Goal: Task Accomplishment & Management: Complete application form

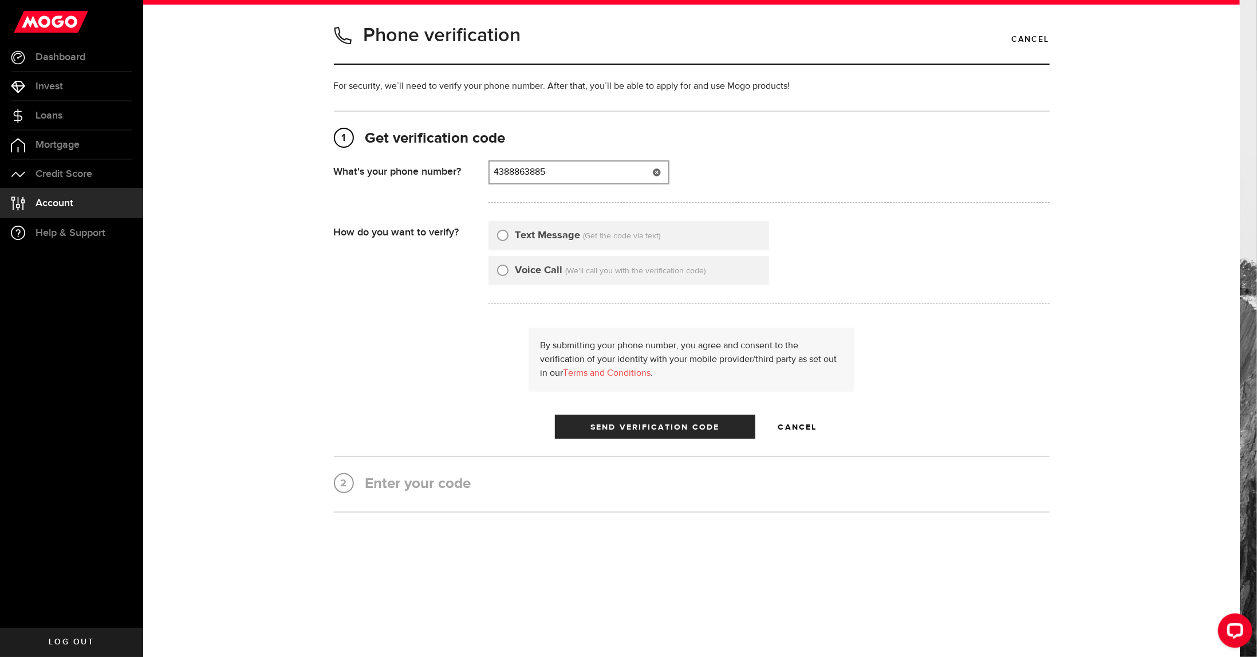
type input "4388863885"
click at [531, 238] on label "Text Message" at bounding box center [547, 235] width 65 height 15
click at [508, 238] on input "Text Message" at bounding box center [502, 233] width 11 height 11
radio input "true"
click at [583, 157] on div "1 Get verification code (438) 886-3885 What's your phone number? That doesn't l…" at bounding box center [692, 284] width 716 height 310
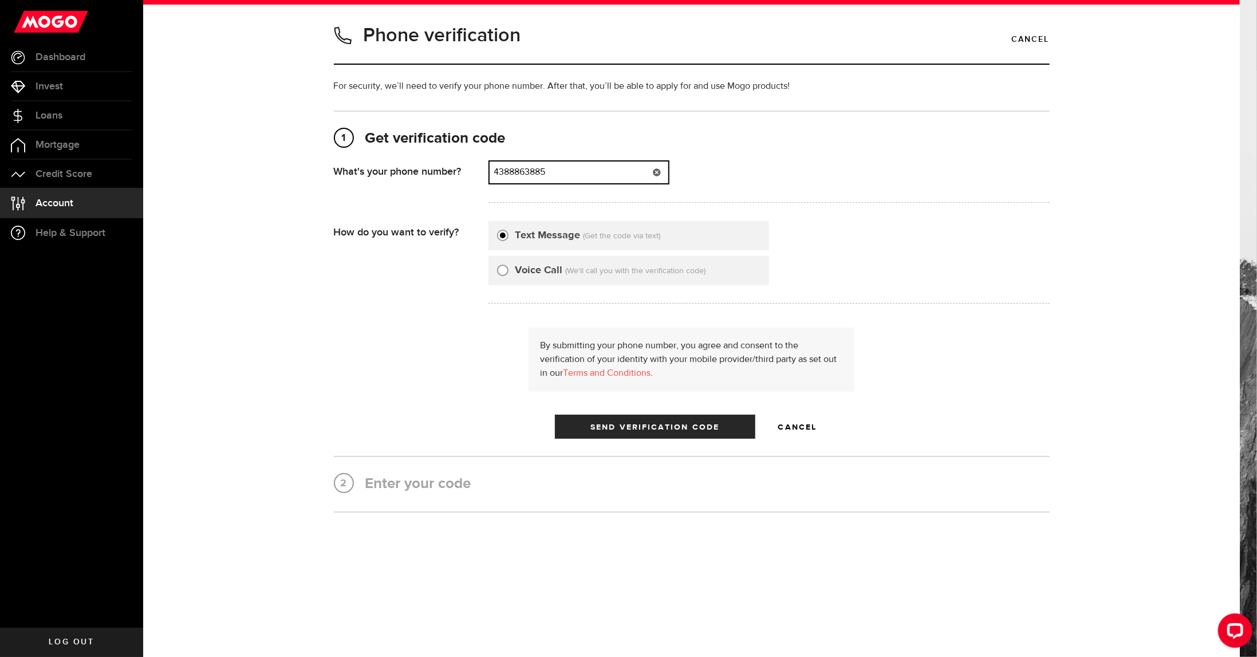
drag, startPoint x: 570, startPoint y: 164, endPoint x: 372, endPoint y: 164, distance: 198.1
click at [372, 164] on div "What's your phone number? That doesn't look like a valid phone number. Try agai…" at bounding box center [692, 184] width 716 height 49
click at [621, 432] on button "Send Verification Code" at bounding box center [655, 427] width 200 height 24
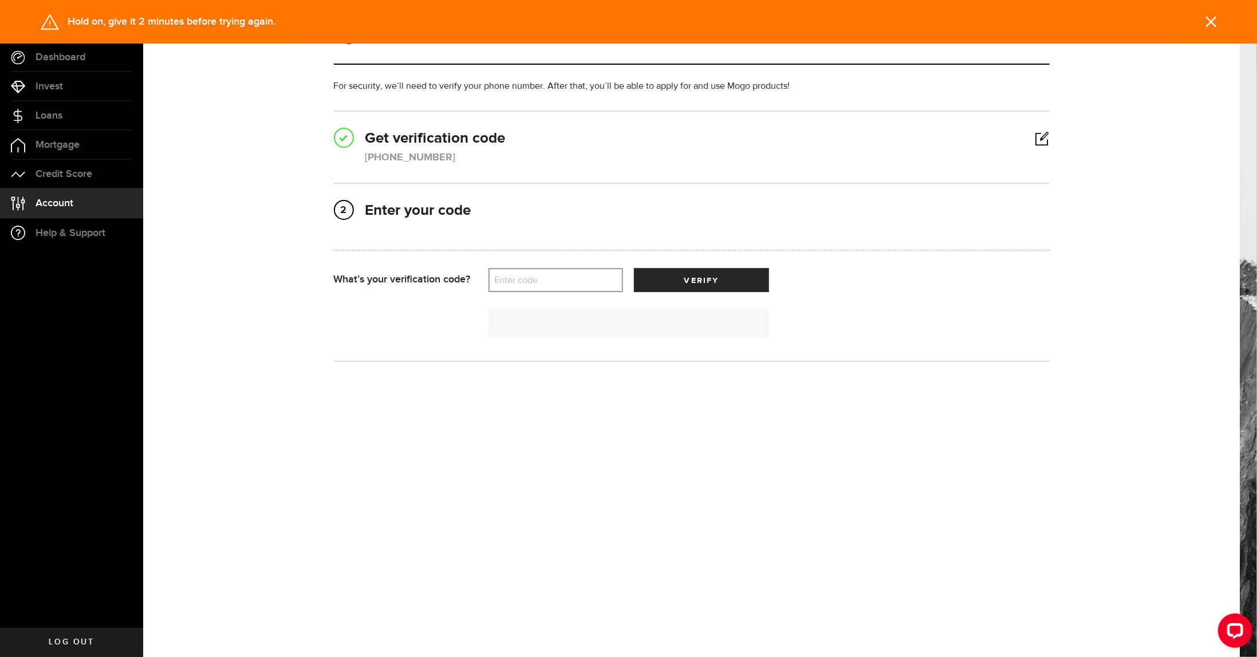
click at [1036, 139] on link at bounding box center [1042, 139] width 14 height 1
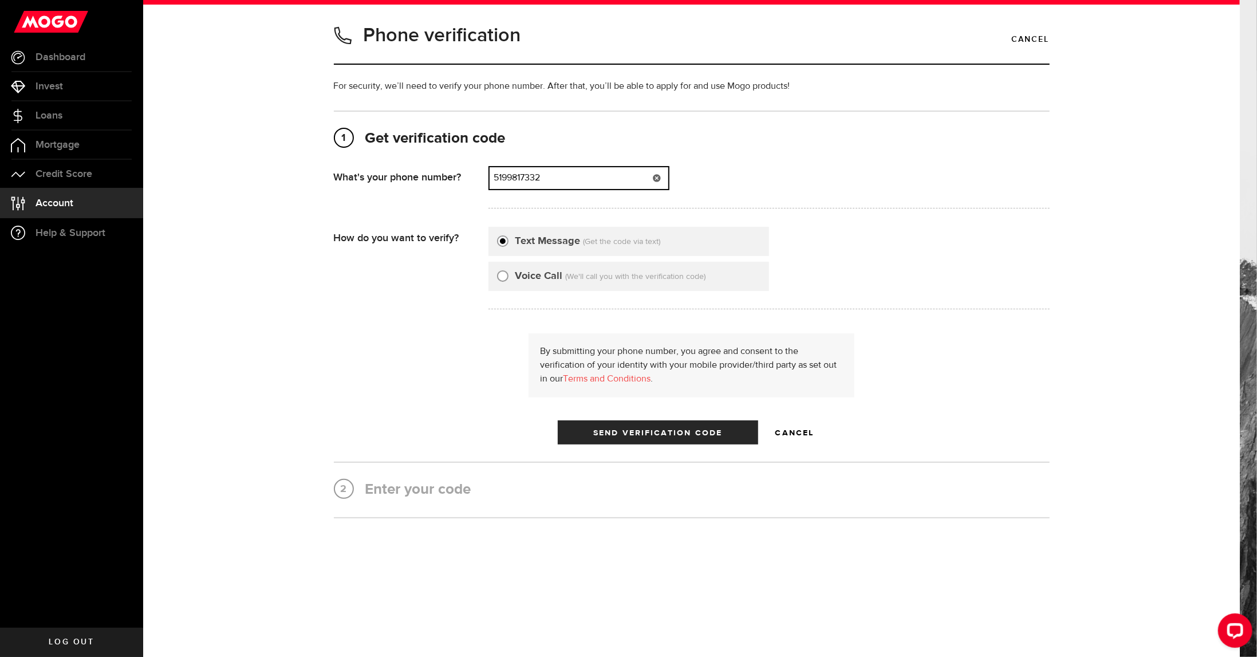
drag, startPoint x: 592, startPoint y: 180, endPoint x: 423, endPoint y: 169, distance: 169.9
click at [423, 169] on div "What's your phone number? That doesn't look like a valid phone number. Try agai…" at bounding box center [692, 190] width 716 height 49
click at [694, 432] on span "Send Verification Code" at bounding box center [657, 433] width 129 height 8
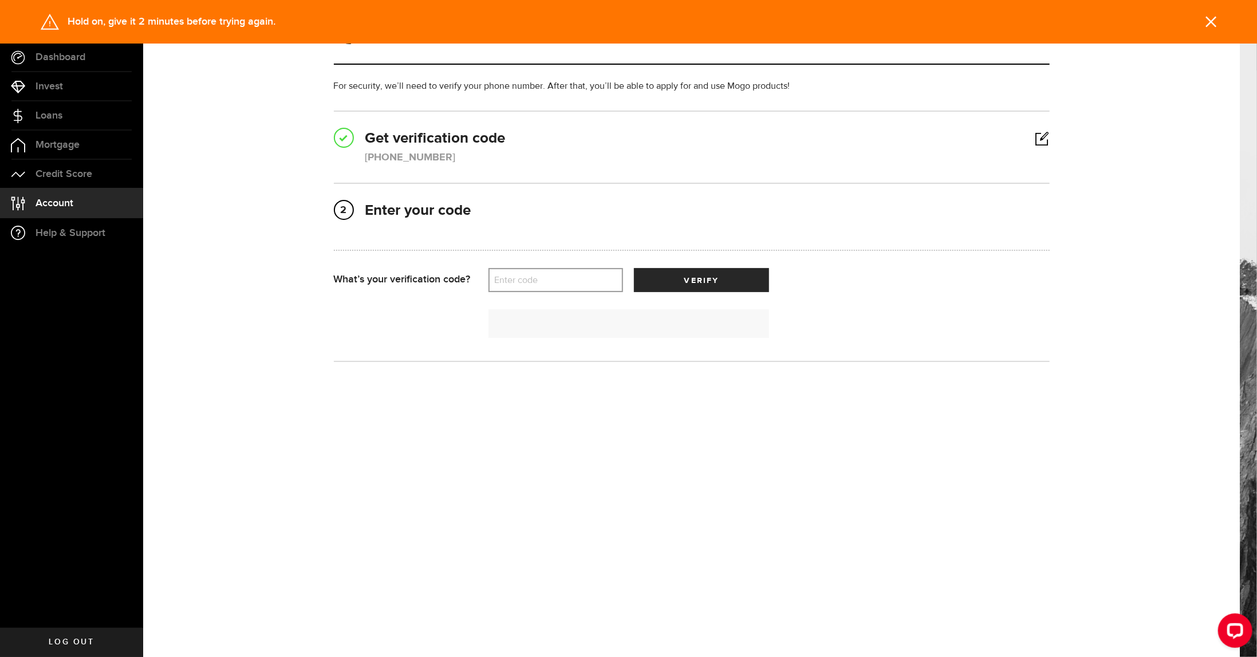
click at [1040, 139] on link at bounding box center [1042, 139] width 14 height 1
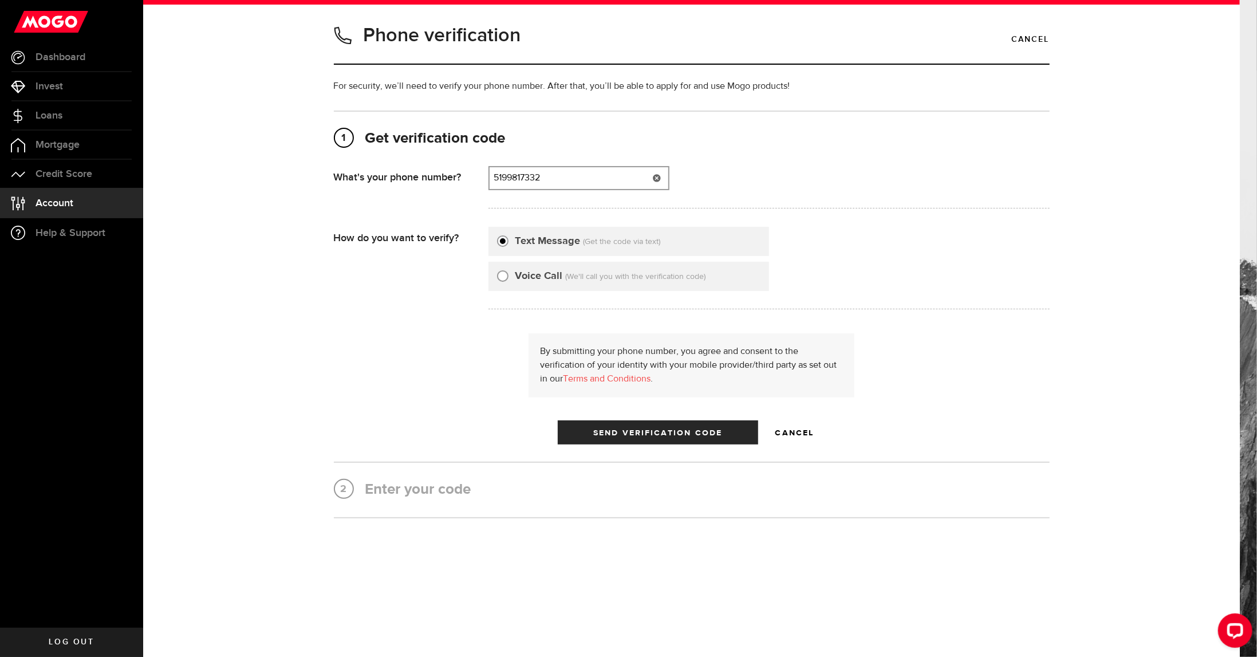
type input "5199817332"
click at [581, 441] on button "Send Verification Code" at bounding box center [658, 432] width 200 height 24
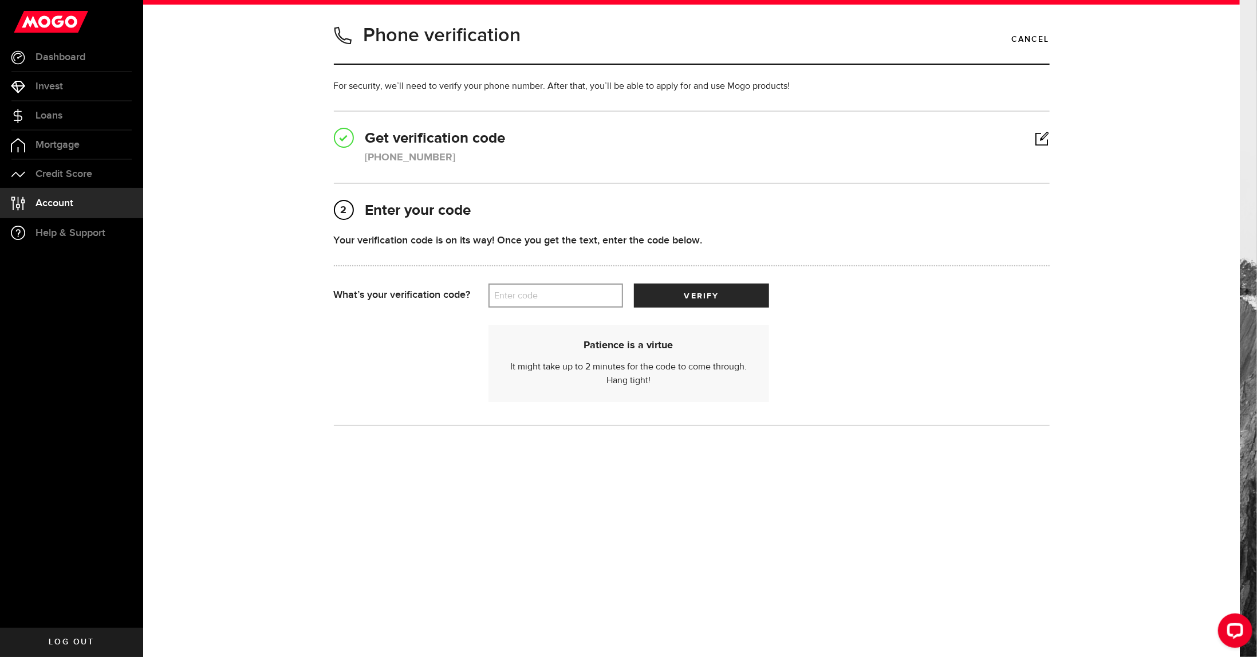
click at [522, 291] on label "Enter code" at bounding box center [555, 295] width 135 height 23
click at [522, 291] on input "Enter code" at bounding box center [555, 295] width 135 height 24
paste input "35417"
click at [742, 290] on button "verify" at bounding box center [701, 295] width 135 height 24
click at [552, 299] on input "35417" at bounding box center [555, 295] width 135 height 24
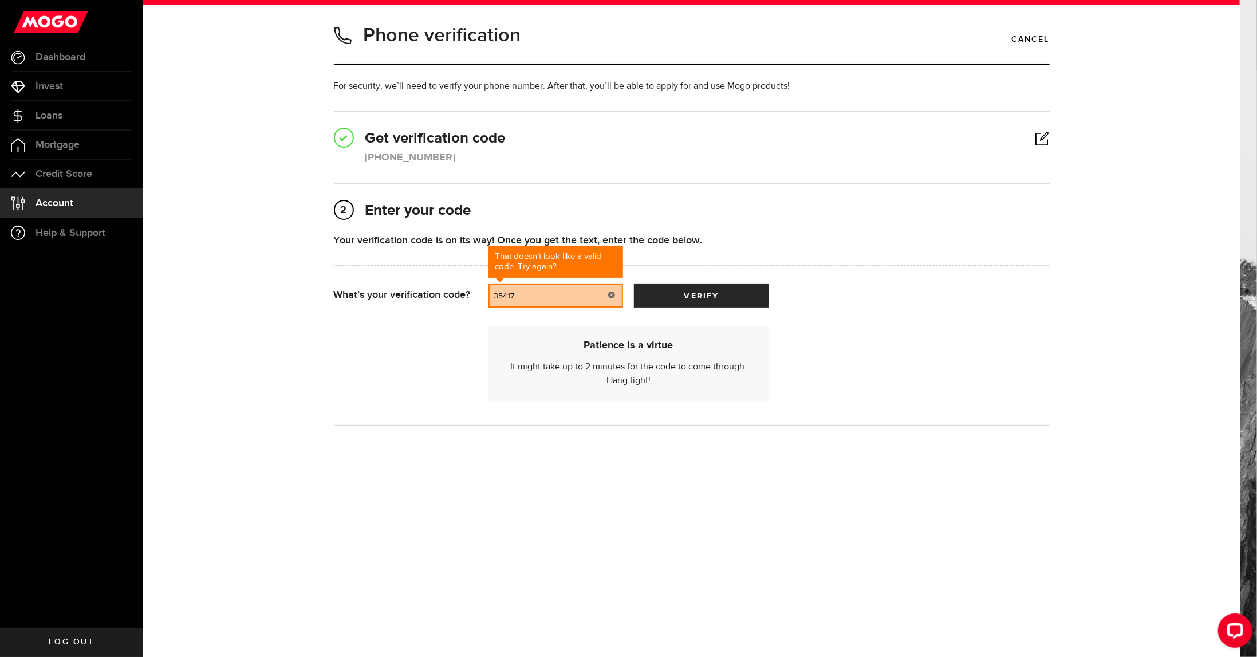
drag, startPoint x: 527, startPoint y: 294, endPoint x: 381, endPoint y: 281, distance: 146.6
click at [381, 281] on form "Your verification code is on its way! Once you get the text, enter the code bel…" at bounding box center [692, 319] width 716 height 175
paste input "3"
type input "35317"
click at [720, 290] on button "verify" at bounding box center [701, 295] width 135 height 24
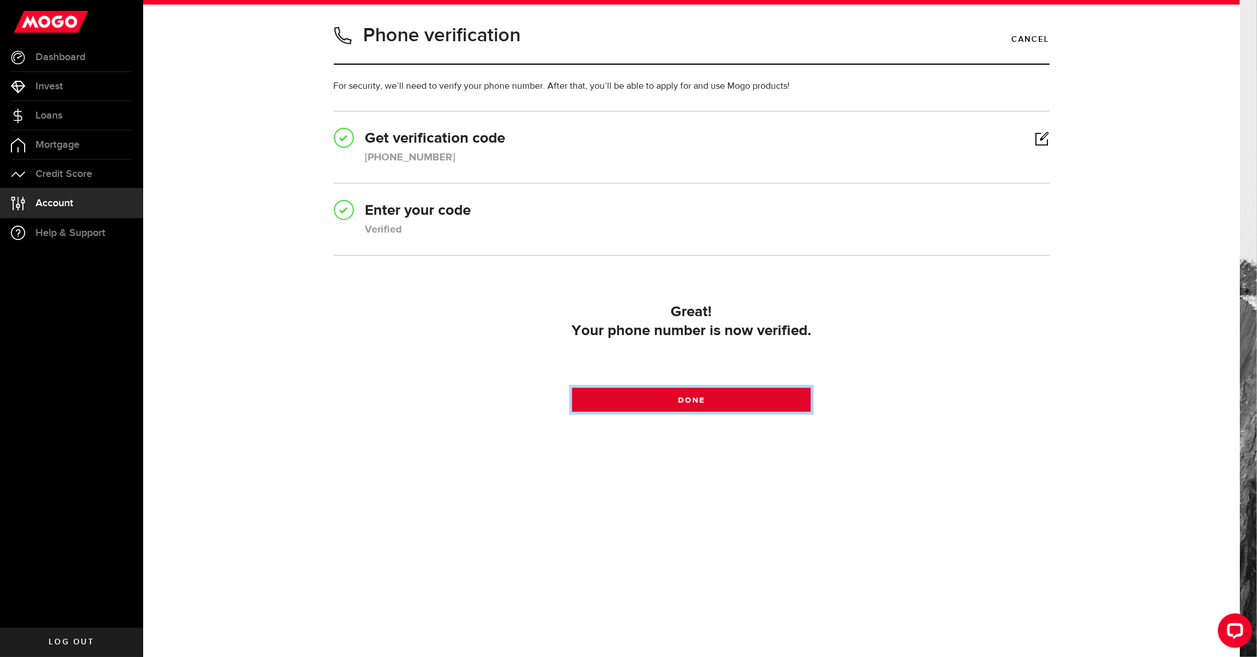
click at [732, 402] on link "Done" at bounding box center [691, 400] width 239 height 24
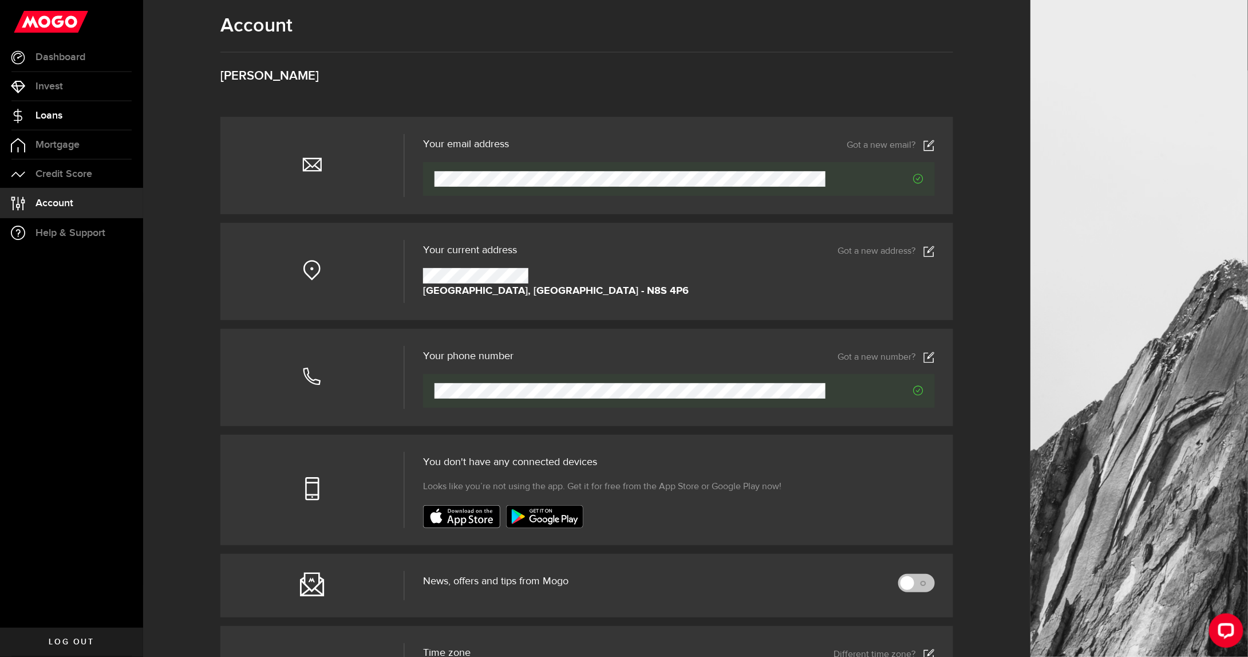
click at [30, 117] on link "Loans" at bounding box center [71, 115] width 143 height 29
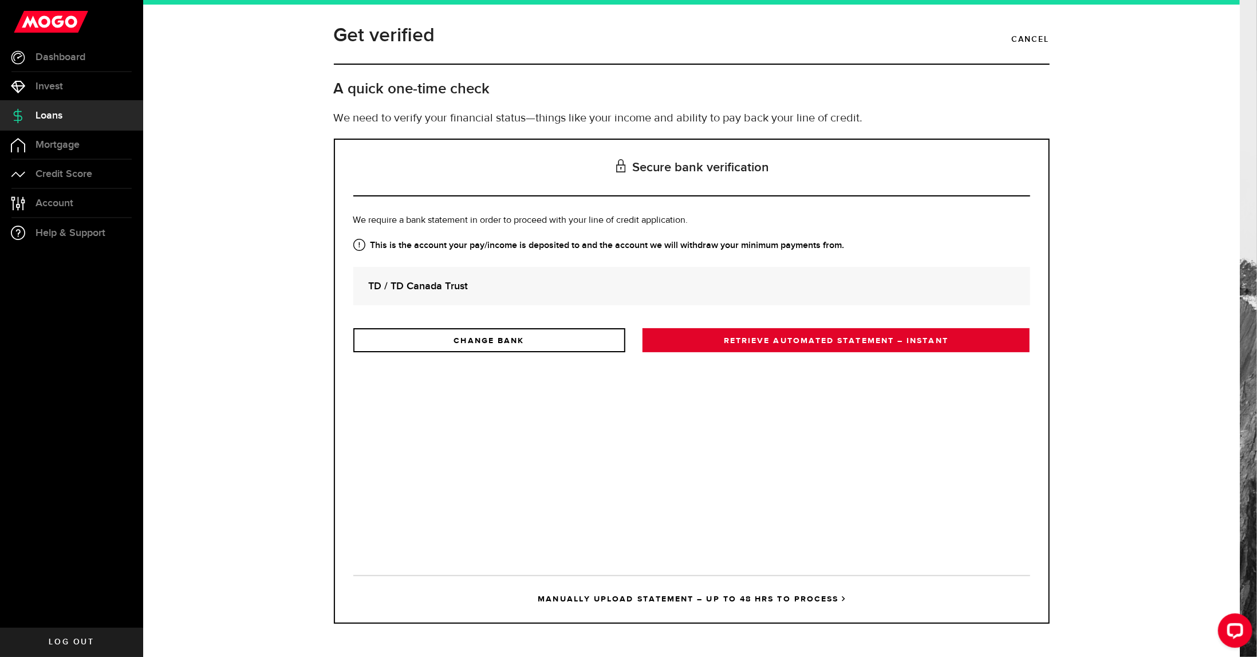
click at [738, 348] on link "RETRIEVE AUTOMATED STATEMENT – INSTANT" at bounding box center [836, 340] width 388 height 24
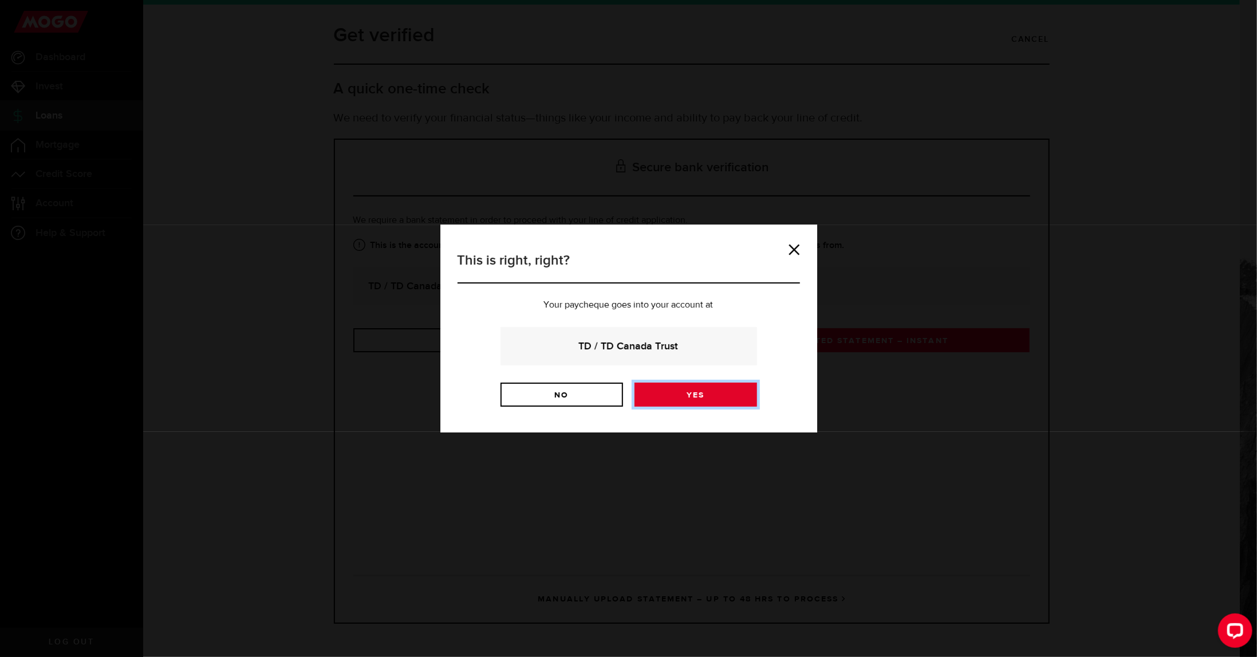
click at [681, 396] on link "Yes" at bounding box center [695, 395] width 123 height 24
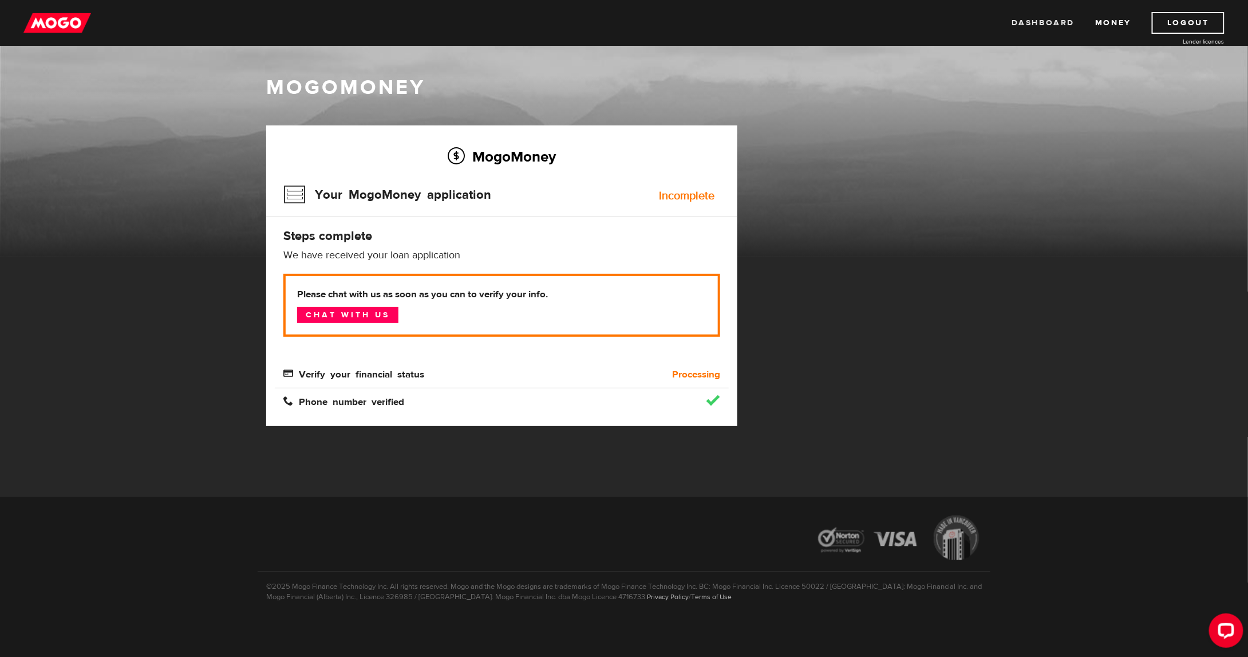
click at [1045, 22] on link "Dashboard" at bounding box center [1043, 23] width 63 height 22
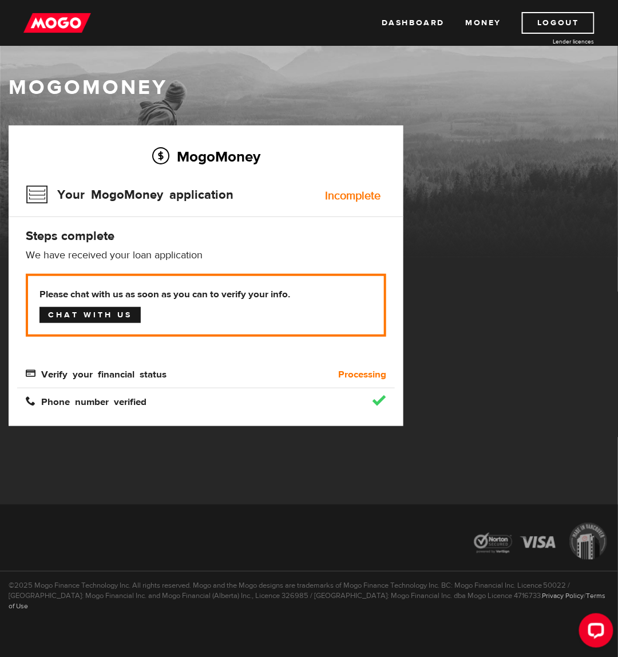
click at [61, 311] on link "Chat with us" at bounding box center [90, 315] width 101 height 16
click at [397, 23] on link "Dashboard" at bounding box center [413, 23] width 63 height 22
